Goal: Transaction & Acquisition: Purchase product/service

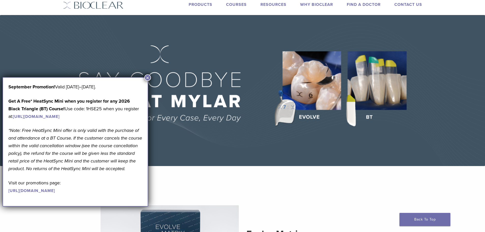
scroll to position [25, 0]
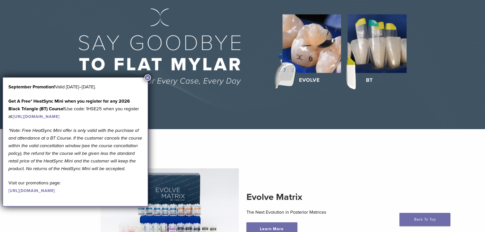
click at [147, 74] on img at bounding box center [242, 53] width 485 height 151
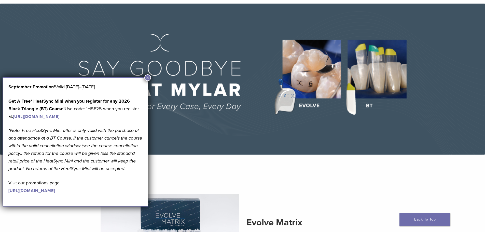
click at [148, 77] on button "×" at bounding box center [147, 77] width 7 height 7
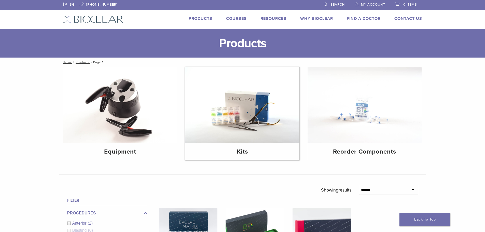
click at [254, 133] on img at bounding box center [242, 105] width 114 height 76
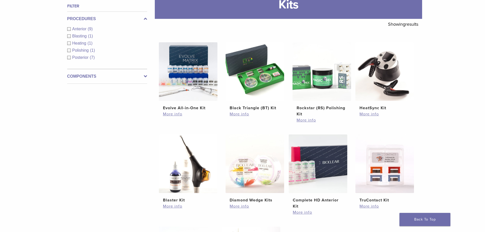
scroll to position [51, 0]
